Goal: Find specific page/section: Find specific page/section

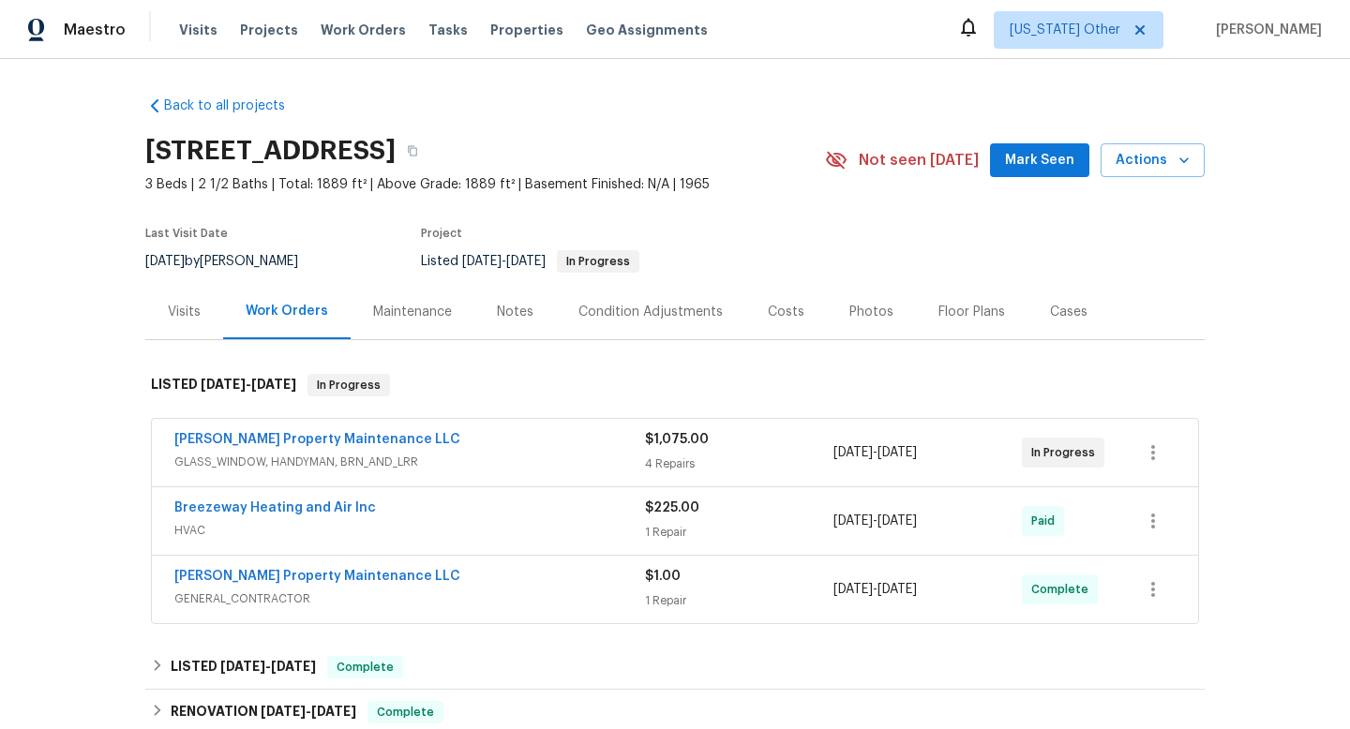
click at [494, 478] on div "[PERSON_NAME] Property Maintenance LLC GLASS_WINDOW, HANDYMAN, BRN_AND_LRR $1,0…" at bounding box center [675, 452] width 1046 height 67
click at [473, 451] on div "[PERSON_NAME] Property Maintenance LLC" at bounding box center [409, 441] width 471 height 22
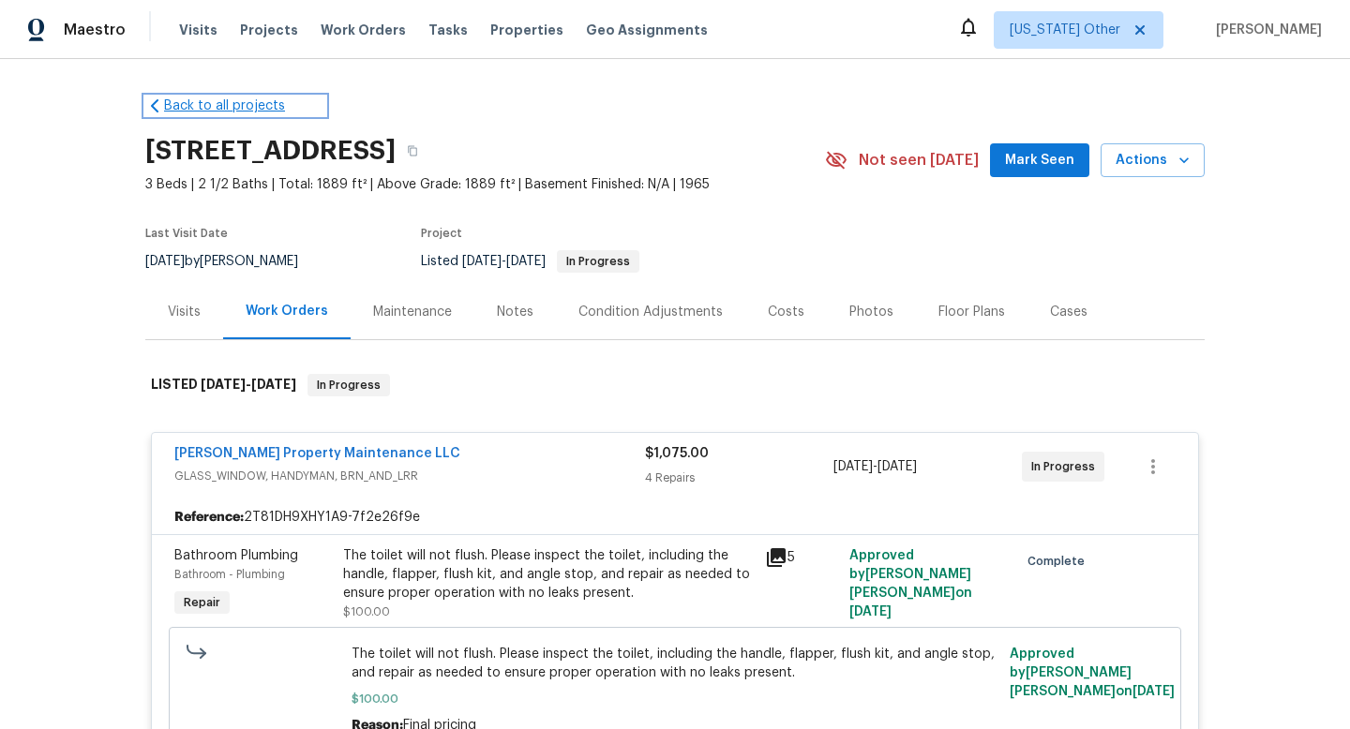
click at [146, 100] on icon at bounding box center [154, 106] width 19 height 19
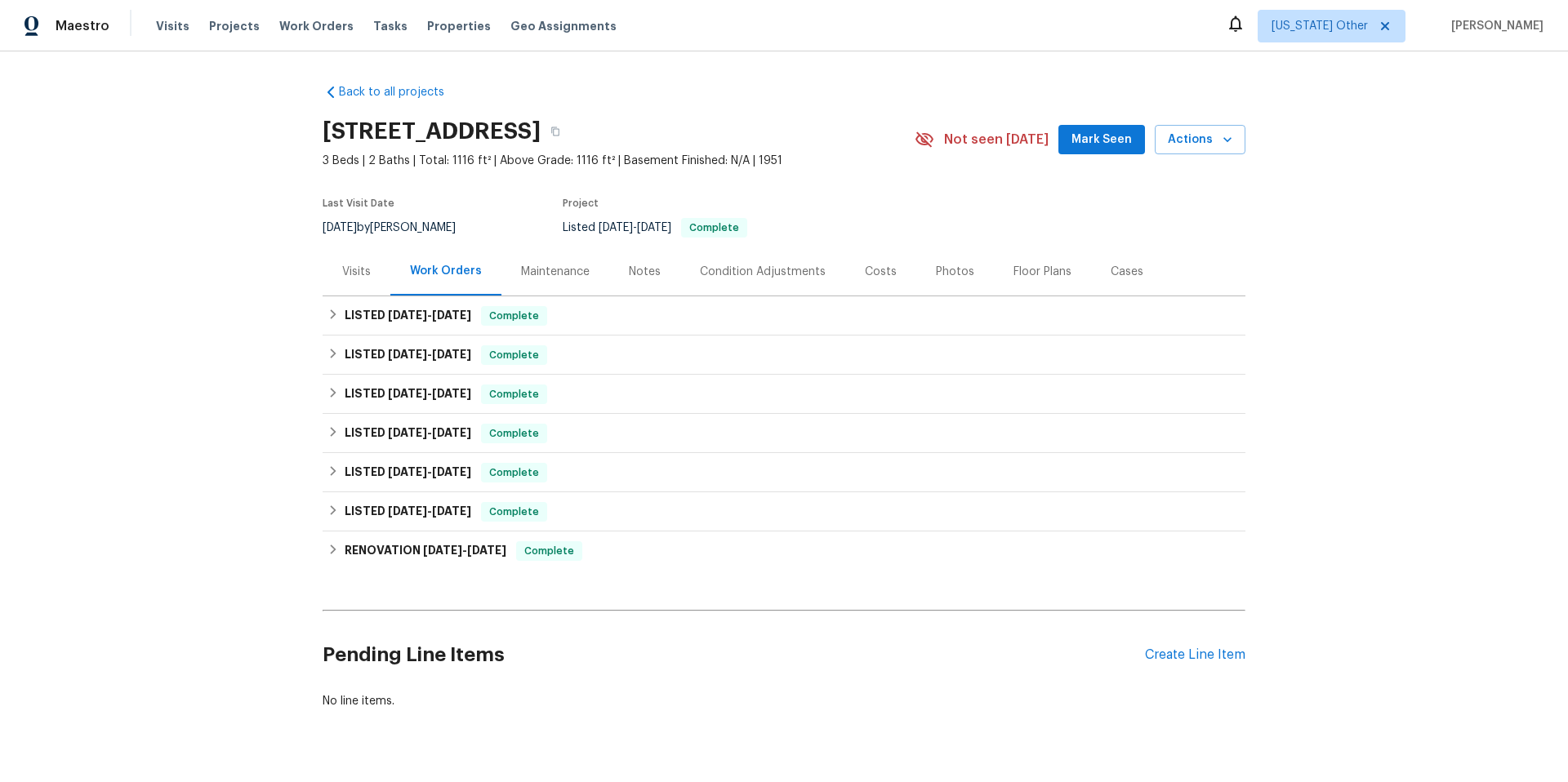
click at [624, 262] on div "Notes" at bounding box center [645, 271] width 71 height 48
